Goal: Task Accomplishment & Management: Use online tool/utility

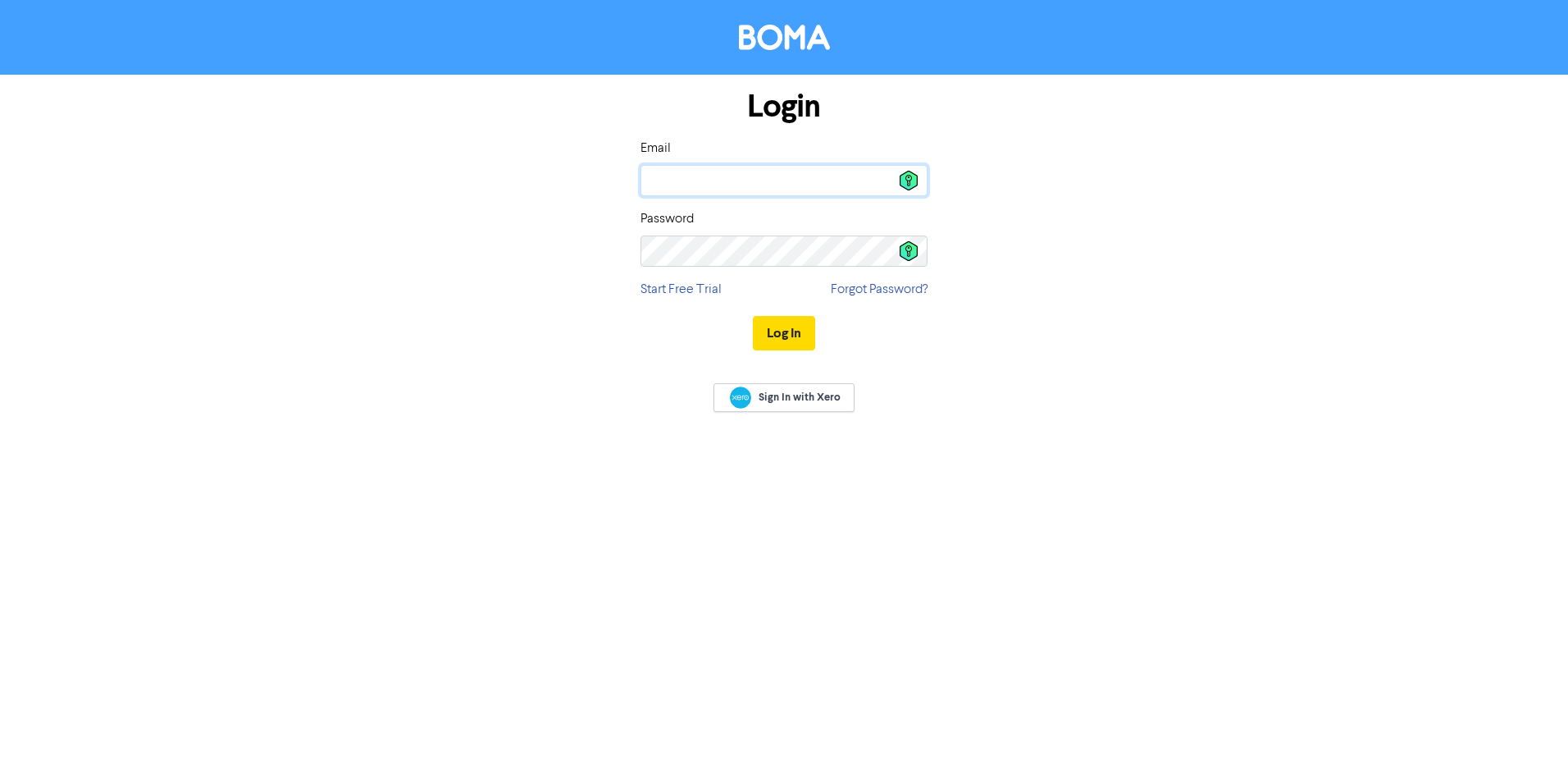
click at [681, 177] on input "email" at bounding box center [784, 180] width 287 height 32
click at [656, 181] on input "email" at bounding box center [784, 180] width 287 height 32
click at [912, 178] on icon at bounding box center [908, 180] width 18 height 20
click at [902, 254] on icon at bounding box center [908, 250] width 18 height 20
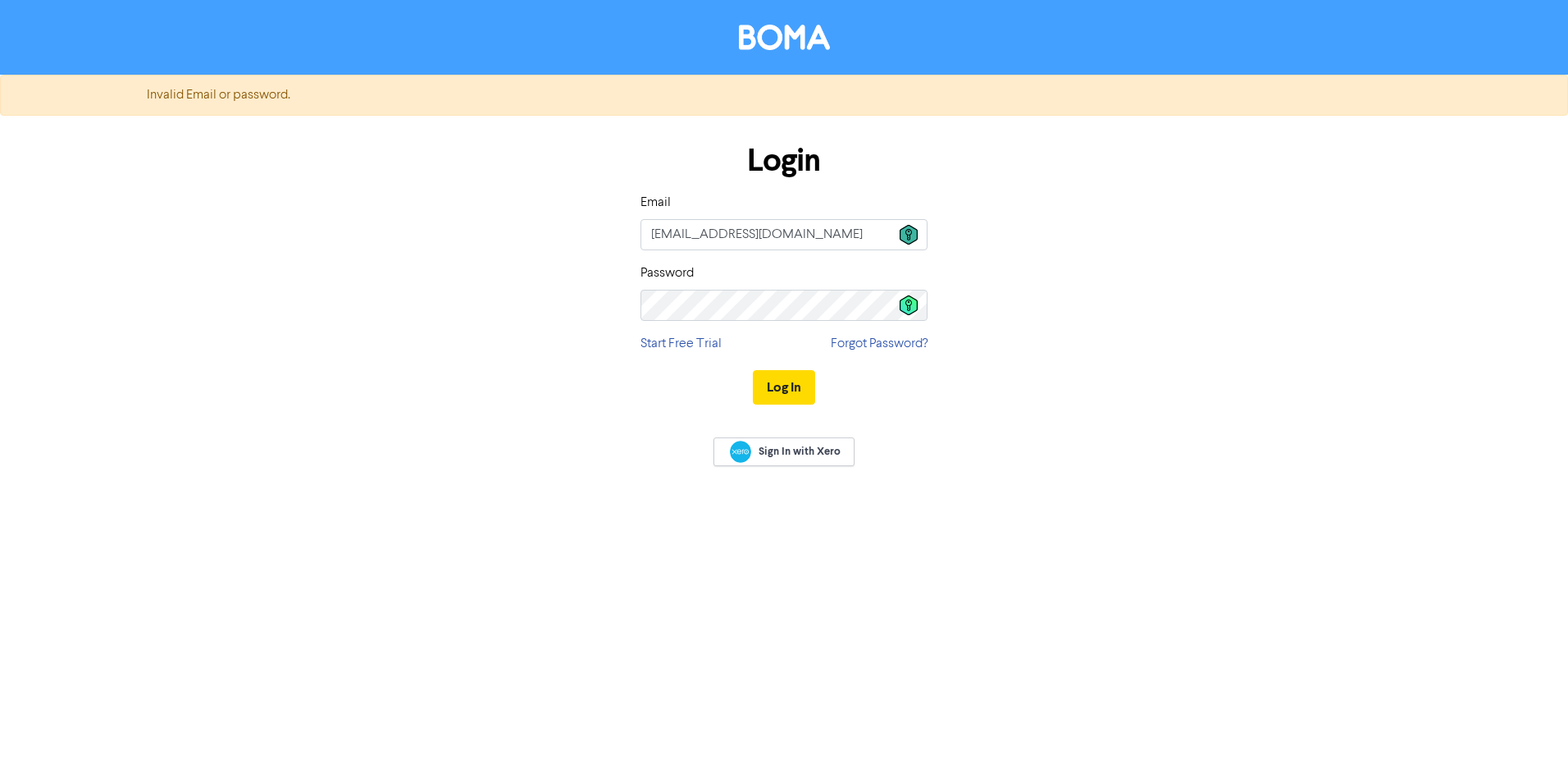
click at [914, 231] on icon at bounding box center [908, 234] width 18 height 20
type input "[EMAIL_ADDRESS][DOMAIN_NAME]"
click at [903, 304] on icon at bounding box center [908, 305] width 18 height 20
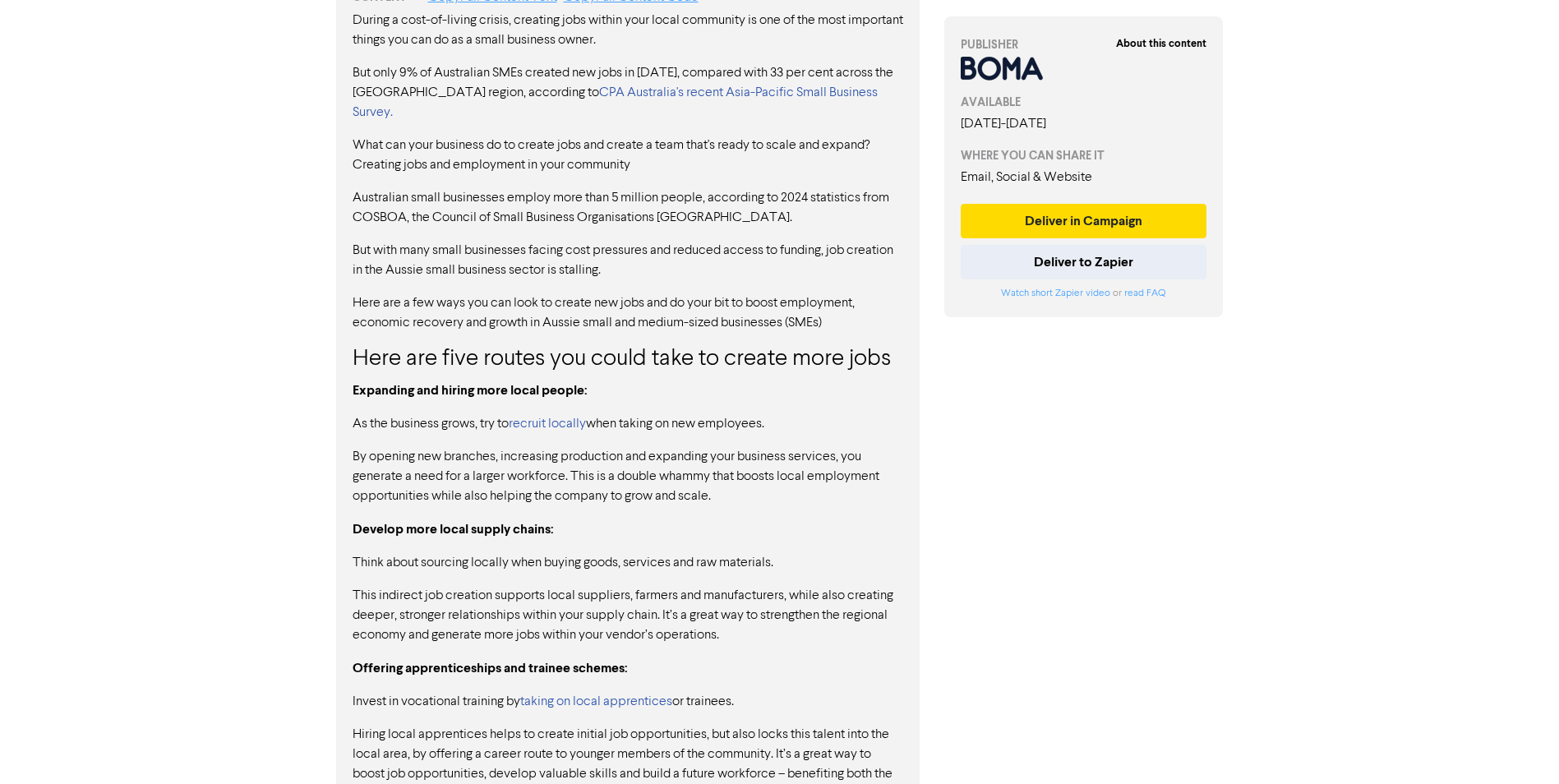
scroll to position [822, 0]
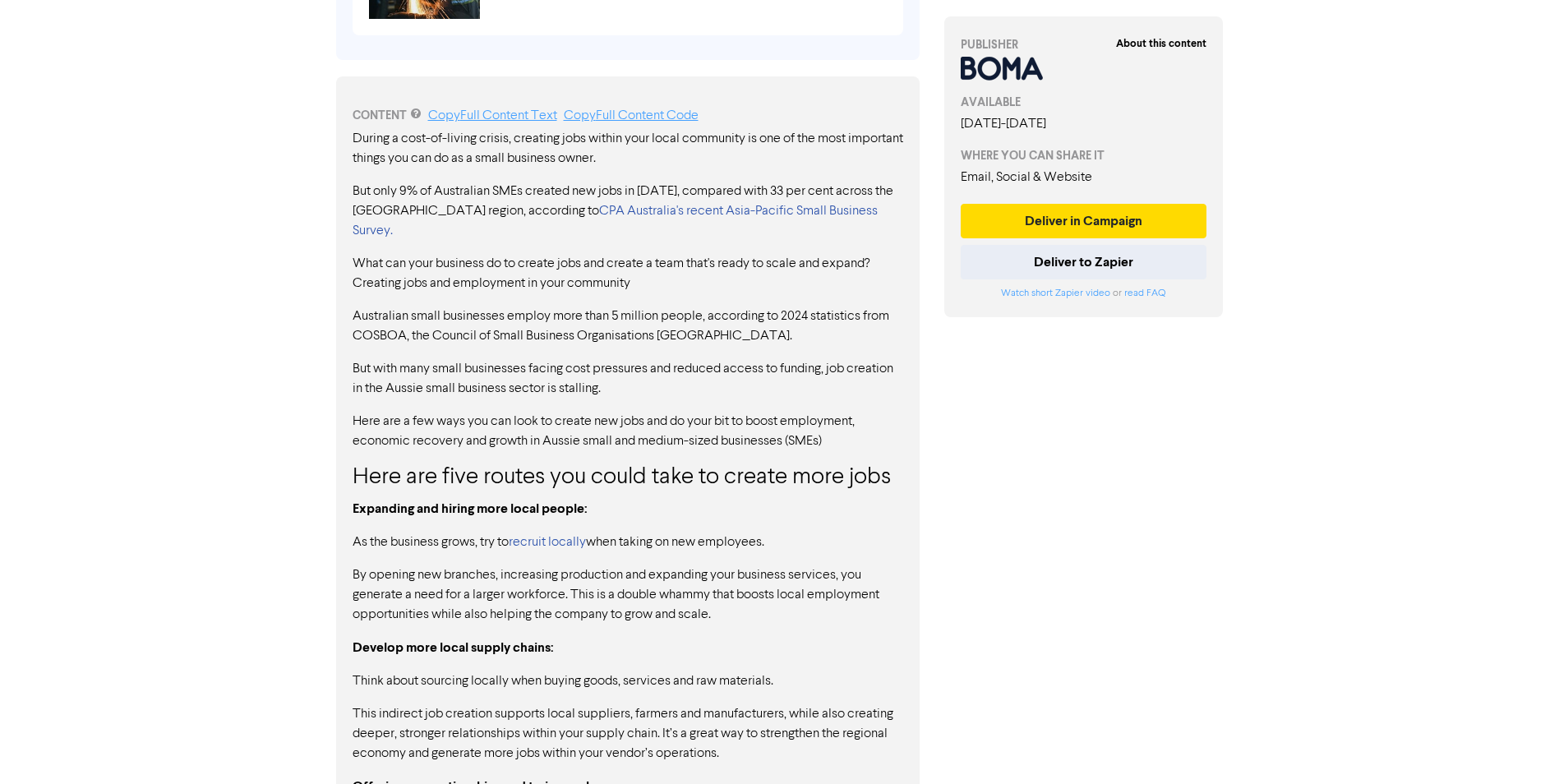
click at [1166, 430] on div "About this content PUBLISHER AVAILABLE [DATE] - [DATE] WHERE YOU CAN SHARE IT E…" at bounding box center [1084, 253] width 304 height 1989
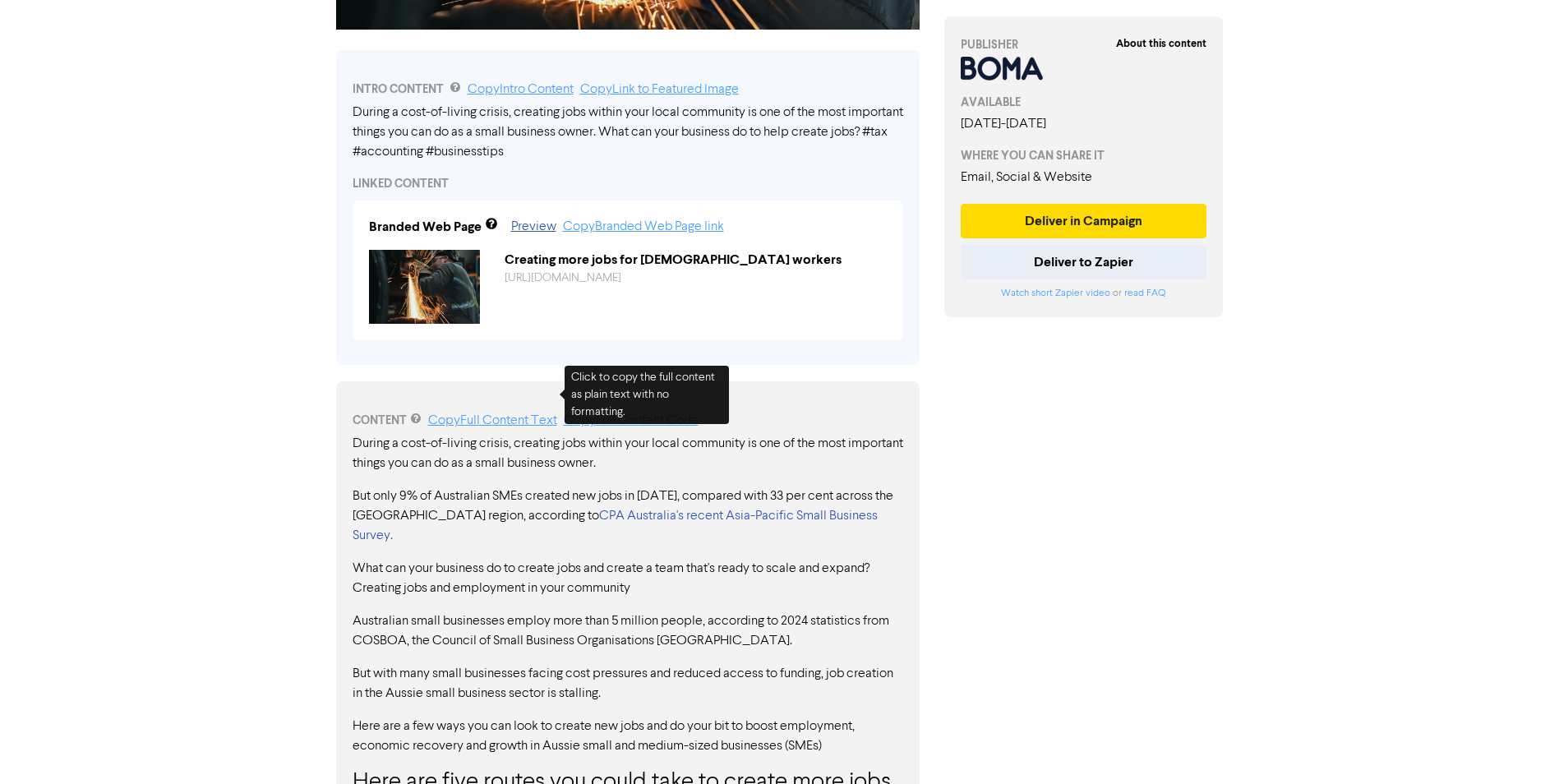
scroll to position [410, 0]
